Goal: Task Accomplishment & Management: Manage account settings

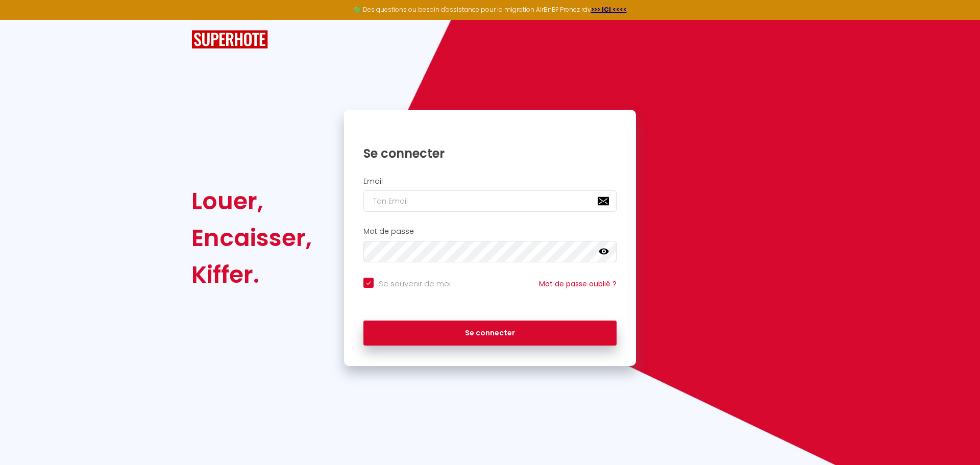
click at [435, 204] on input "email" at bounding box center [490, 200] width 253 height 21
type input "d"
checkbox input "true"
type input "dp"
checkbox input "true"
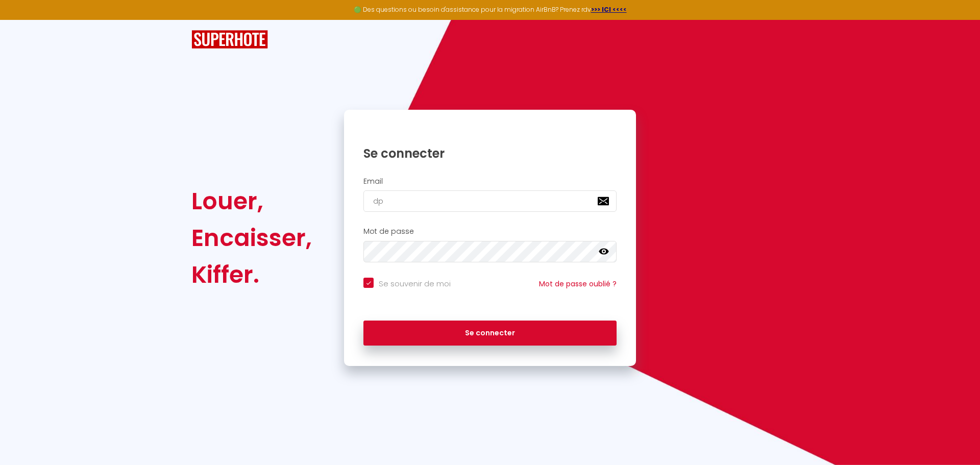
type input "dp."
checkbox input "true"
type input "dp.c"
checkbox input "true"
type input "[DOMAIN_NAME]"
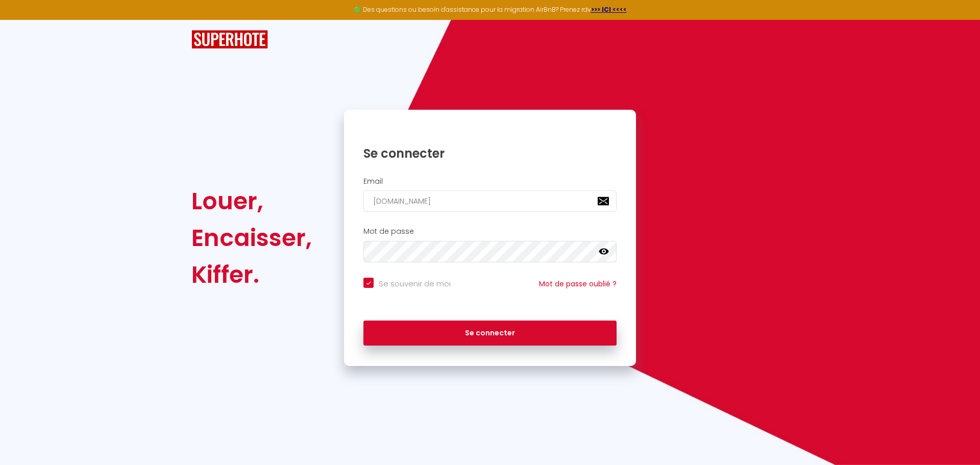
checkbox input "true"
type input "dp.cha"
checkbox input "true"
type input "dp.char"
checkbox input "true"
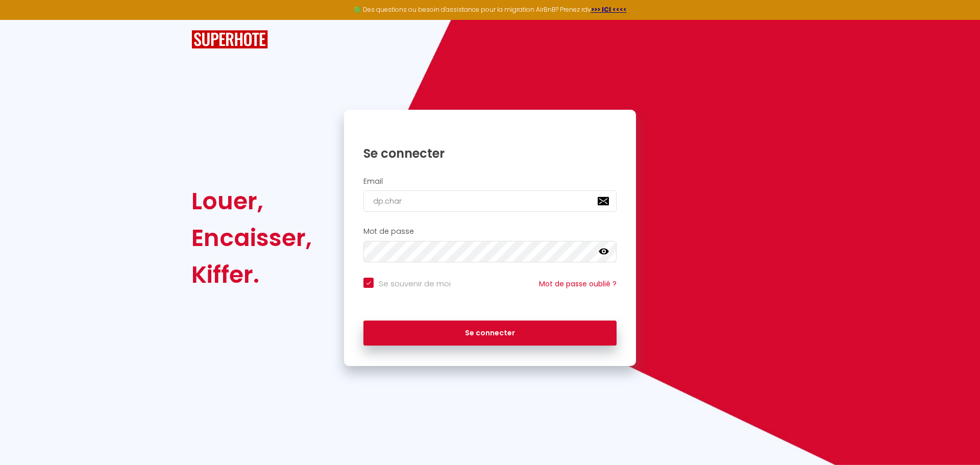
type input "dp.charl"
checkbox input "true"
type input "dp.[PERSON_NAME]"
checkbox input "true"
type input "dp.[PERSON_NAME]"
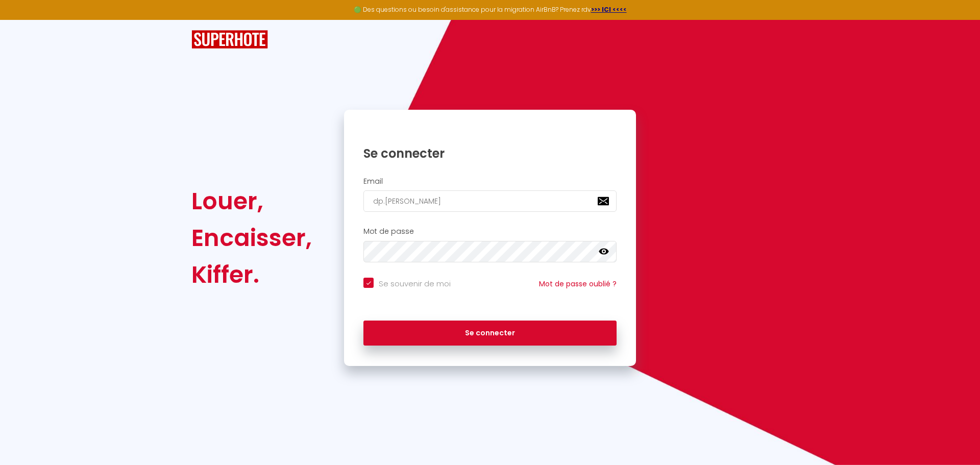
checkbox input "true"
type input "dp.[PERSON_NAME]"
checkbox input "true"
type input "dp.[PERSON_NAME]@"
checkbox input "true"
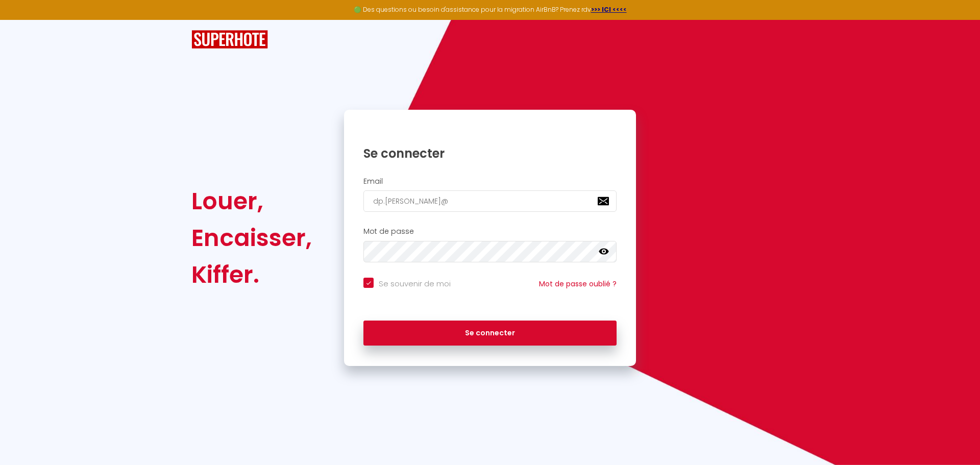
type input "dp.[PERSON_NAME]@g"
checkbox input "true"
type input "dp.[PERSON_NAME]@gm"
checkbox input "true"
type input "dp.[PERSON_NAME]@gma"
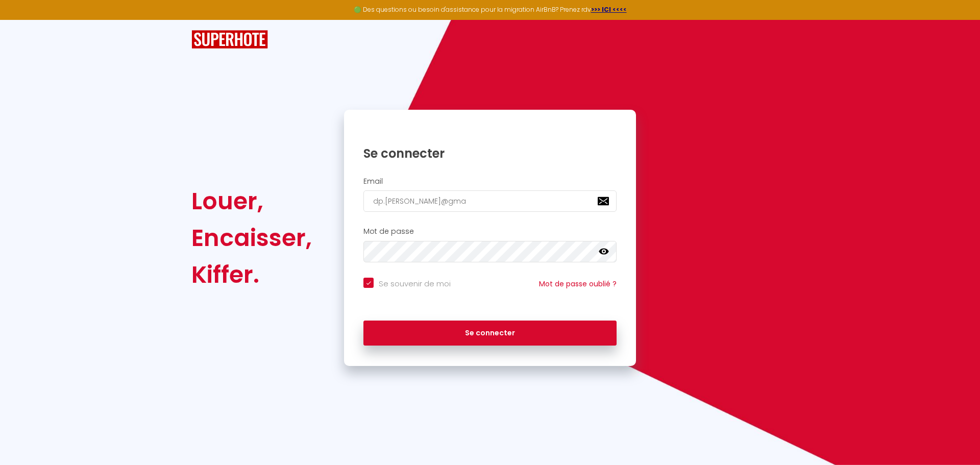
checkbox input "true"
type input "dp.[PERSON_NAME]@gmai"
checkbox input "true"
type input "[EMAIL_ADDRESS][PERSON_NAME]"
checkbox input "true"
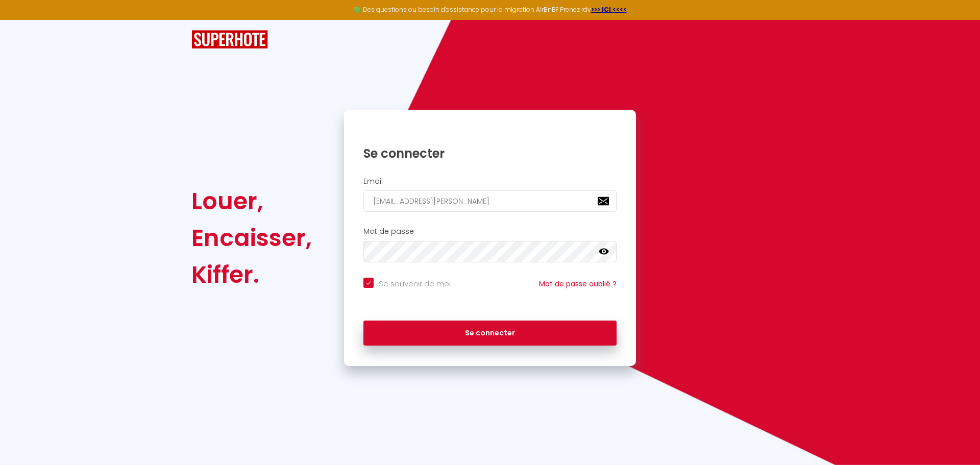
type input "[EMAIL_ADDRESS][PERSON_NAME]."
checkbox input "true"
type input "dp.[PERSON_NAME]@gmail.c"
checkbox input "true"
type input "[EMAIL_ADDRESS][PERSON_NAME][DOMAIN_NAME]"
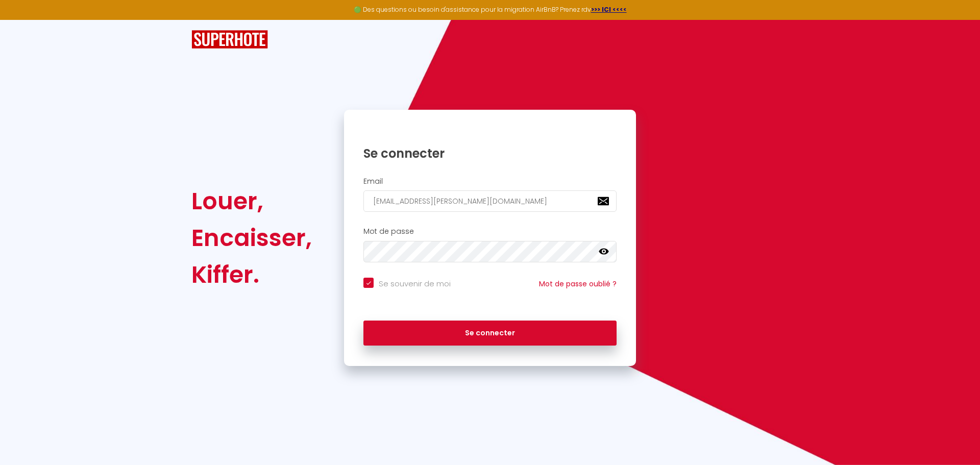
checkbox input "true"
type input "[EMAIL_ADDRESS][PERSON_NAME][DOMAIN_NAME]"
checkbox input "true"
type input "[EMAIL_ADDRESS][PERSON_NAME][DOMAIN_NAME]"
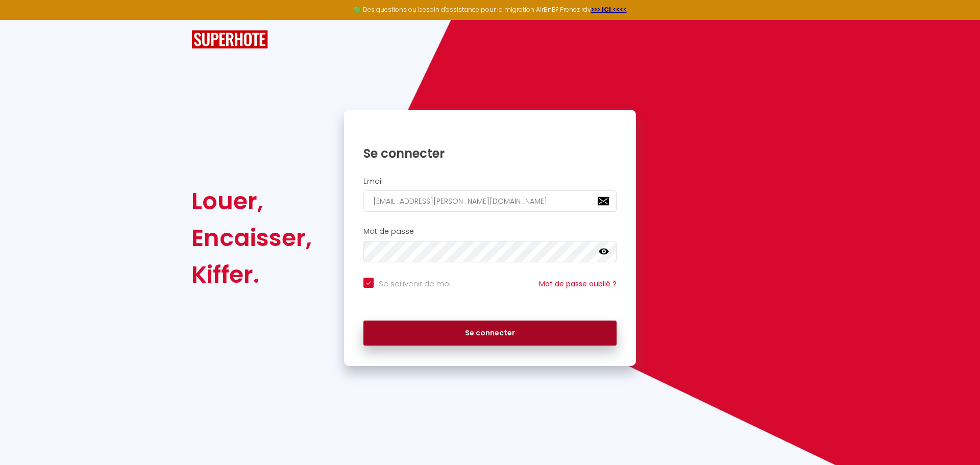
click at [509, 335] on button "Se connecter" at bounding box center [490, 334] width 253 height 26
checkbox input "true"
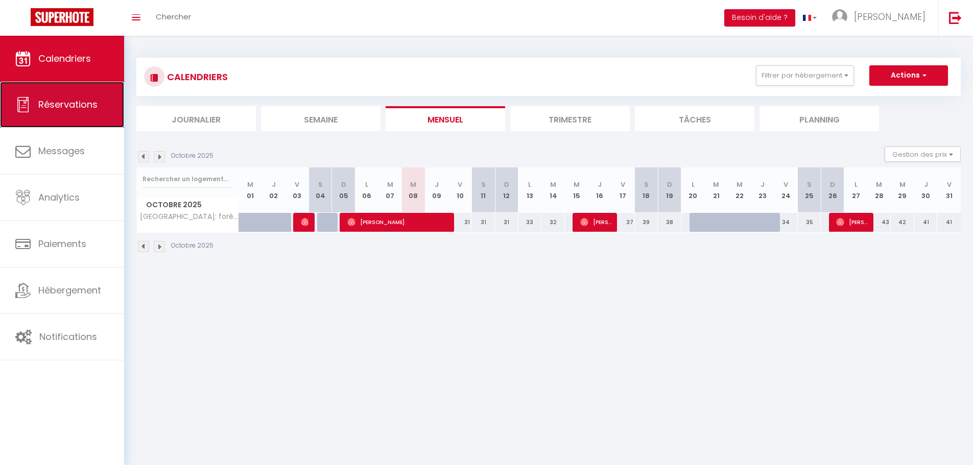
click at [64, 110] on span "Réservations" at bounding box center [67, 104] width 59 height 13
select select "not_cancelled"
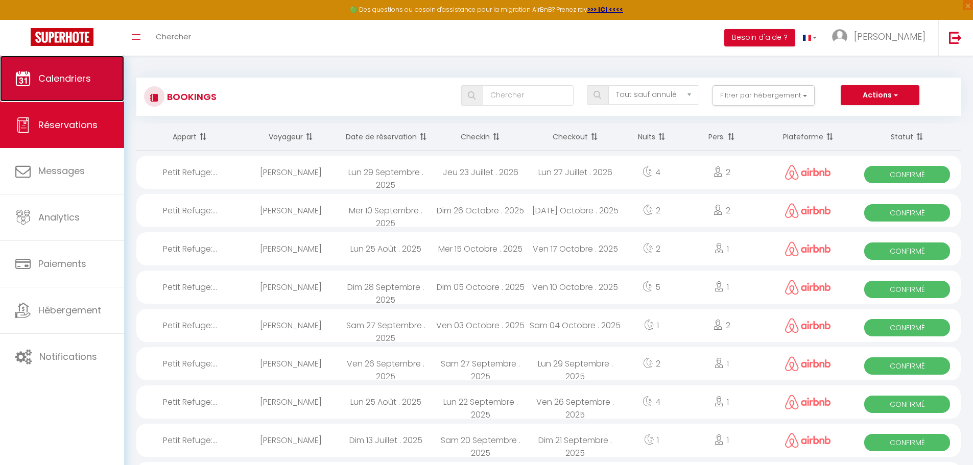
click at [54, 82] on span "Calendriers" at bounding box center [64, 78] width 53 height 13
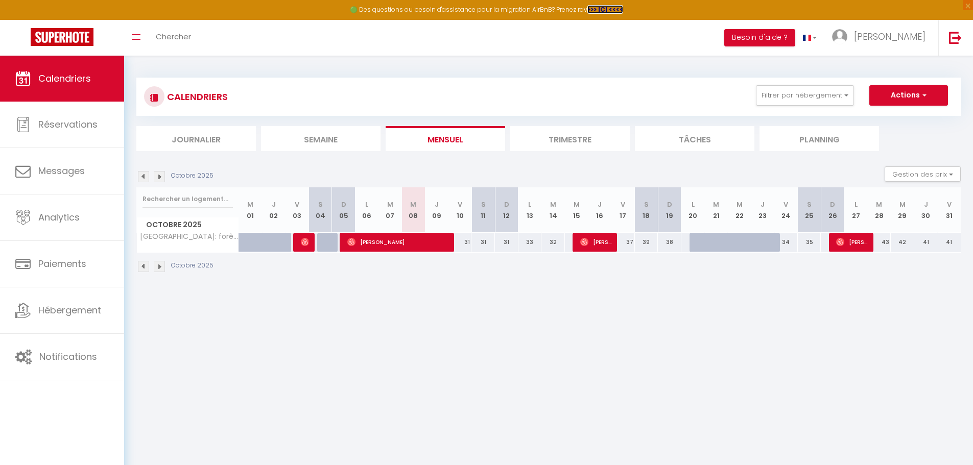
click at [603, 8] on strong ">>> ICI <<<<" at bounding box center [605, 9] width 36 height 9
